Goal: Check status

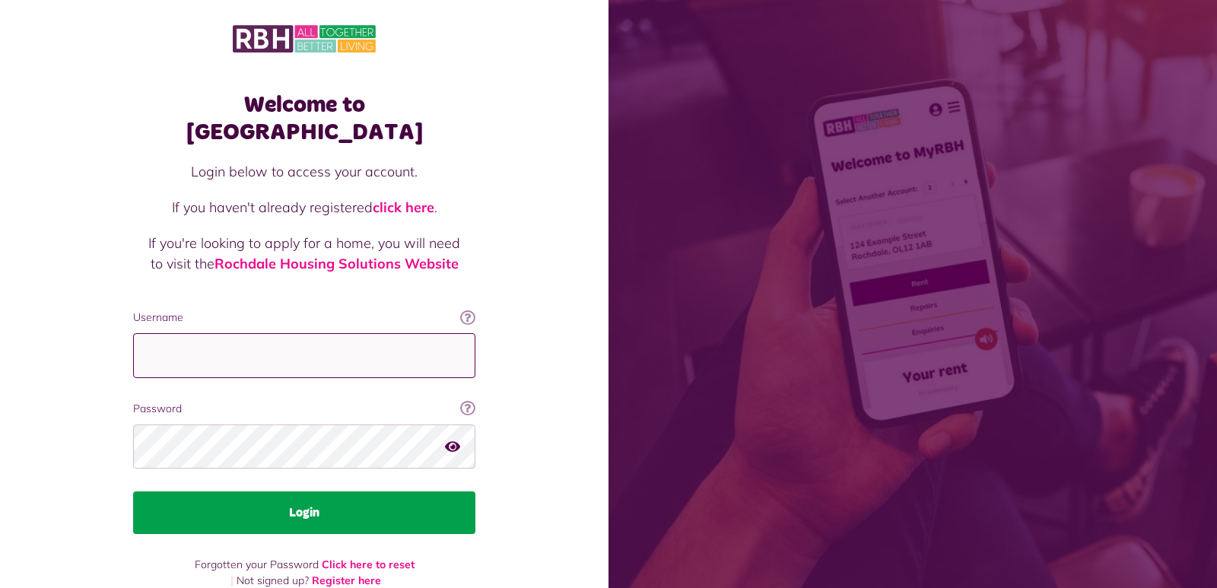
type input "**********"
click at [418, 491] on button "Login" at bounding box center [304, 512] width 342 height 43
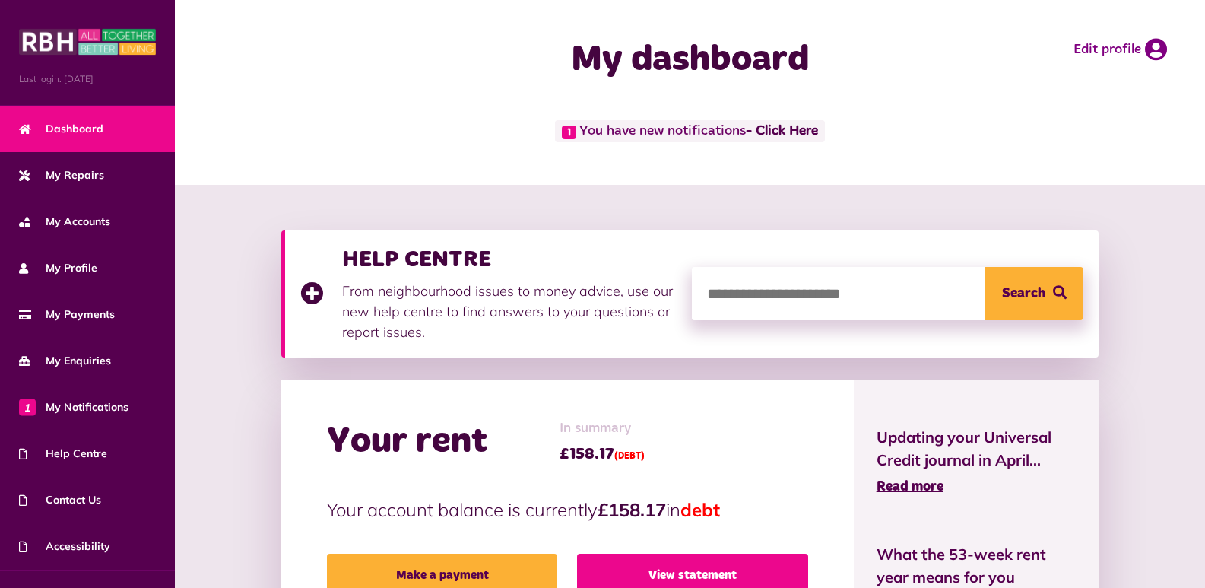
click at [664, 572] on link "View statement" at bounding box center [692, 575] width 231 height 43
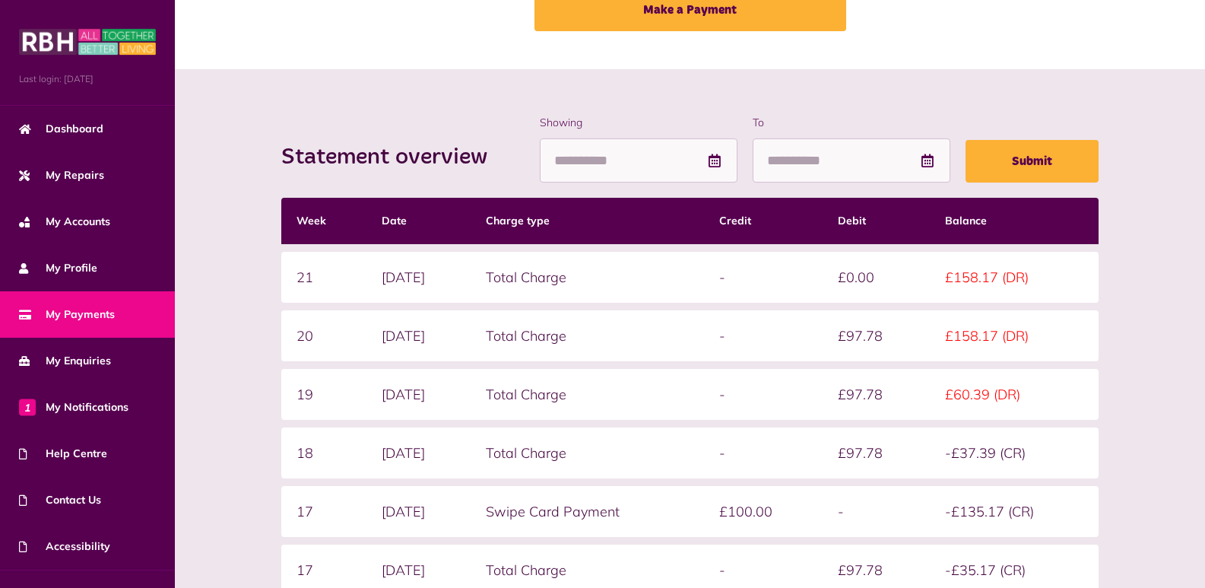
scroll to position [122, 0]
